Goal: Find specific page/section: Find specific page/section

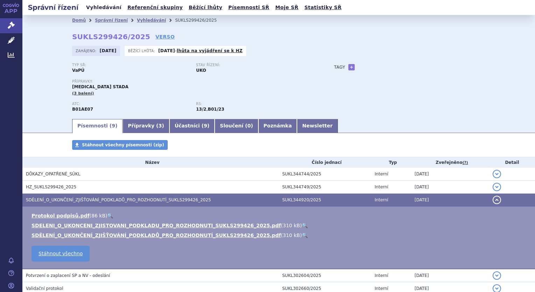
click at [99, 9] on link "Vyhledávání" at bounding box center [104, 7] width 40 height 9
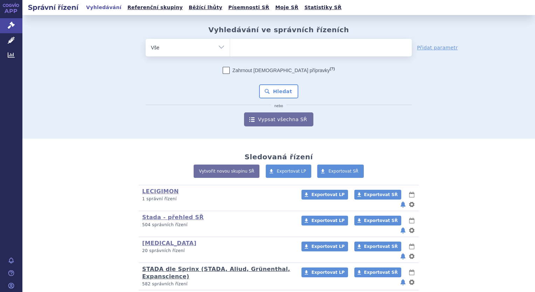
click at [161, 266] on link "STADA dle Sprinx (STADA, Aliud, Grünenthal, Expanscience)" at bounding box center [216, 273] width 148 height 14
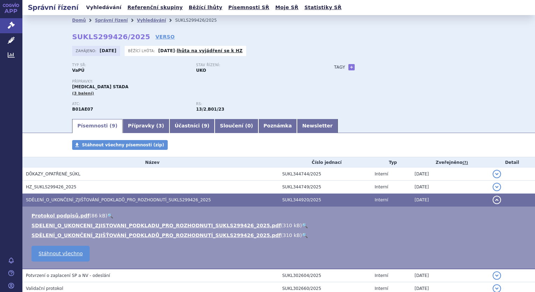
click at [102, 5] on link "Vyhledávání" at bounding box center [104, 7] width 40 height 9
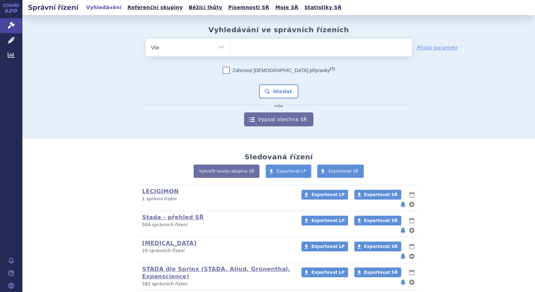
click at [153, 266] on link "STADA dle Sprinx (STADA, Aliud, Grünenthal, Expanscience)" at bounding box center [216, 273] width 148 height 14
